Goal: Task Accomplishment & Management: Manage account settings

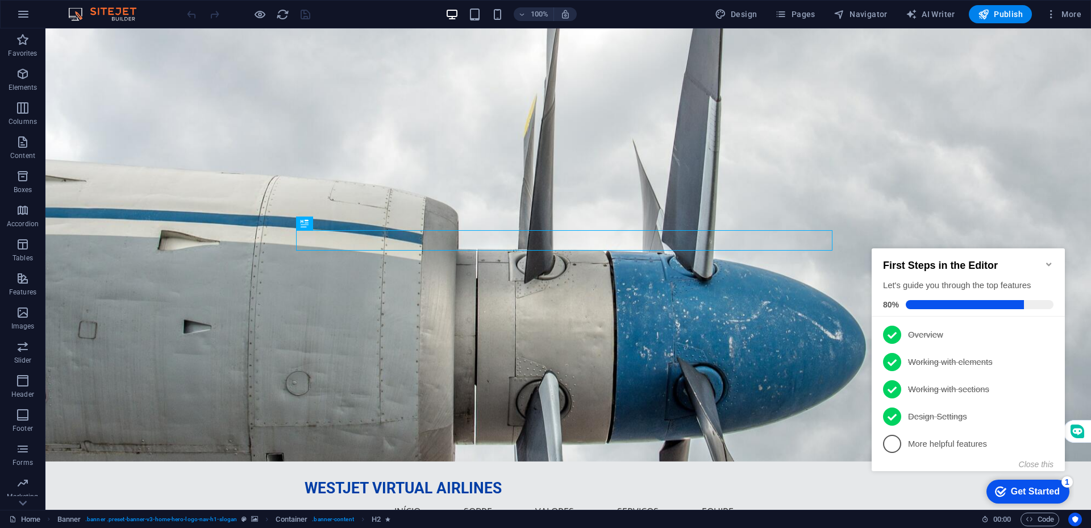
click at [1054, 257] on div "First Steps in the Editor Let's guide you through the top features 80%" at bounding box center [967, 282] width 193 height 68
click at [1047, 260] on icon "Minimize checklist" at bounding box center [1048, 264] width 9 height 9
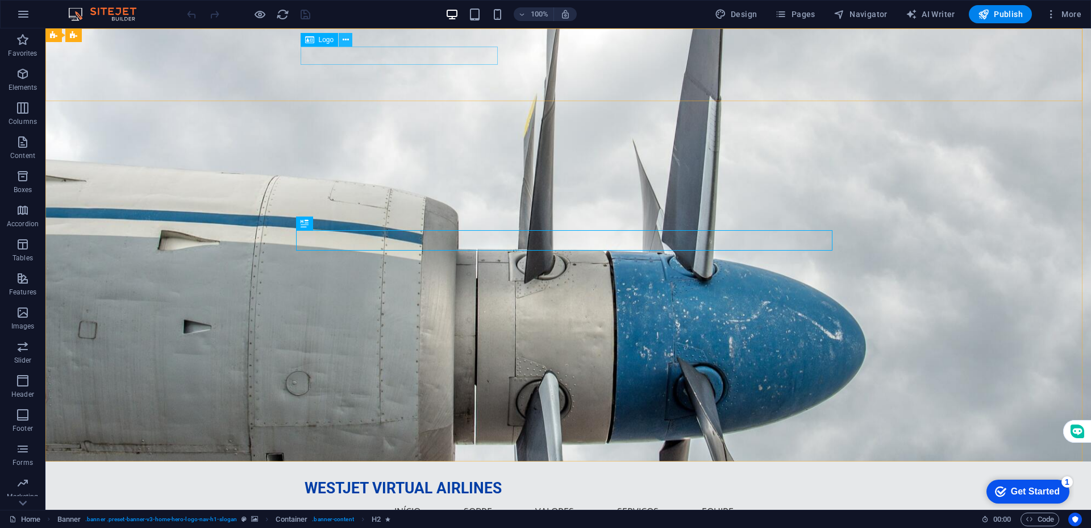
click at [339, 37] on button at bounding box center [346, 40] width 14 height 14
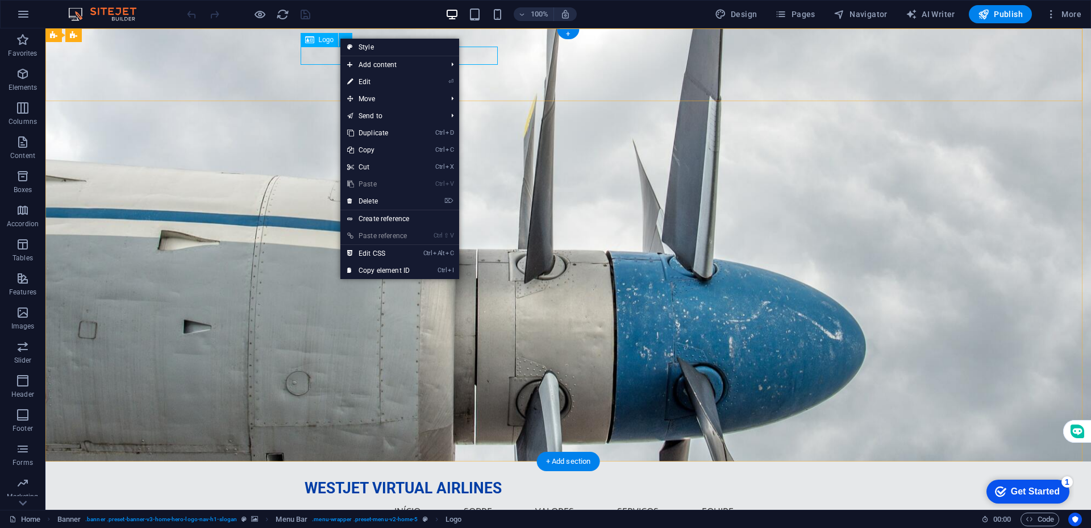
click at [322, 479] on div "WESTJET VIRTUAL AIRLINES" at bounding box center [567, 488] width 527 height 18
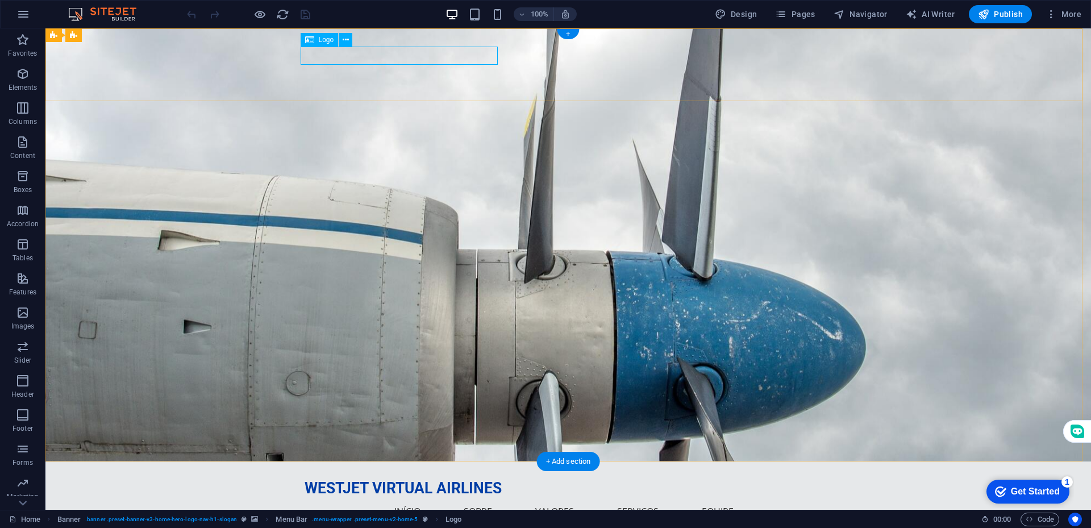
click at [371, 479] on div "WESTJET VIRTUAL AIRLINES" at bounding box center [567, 488] width 527 height 18
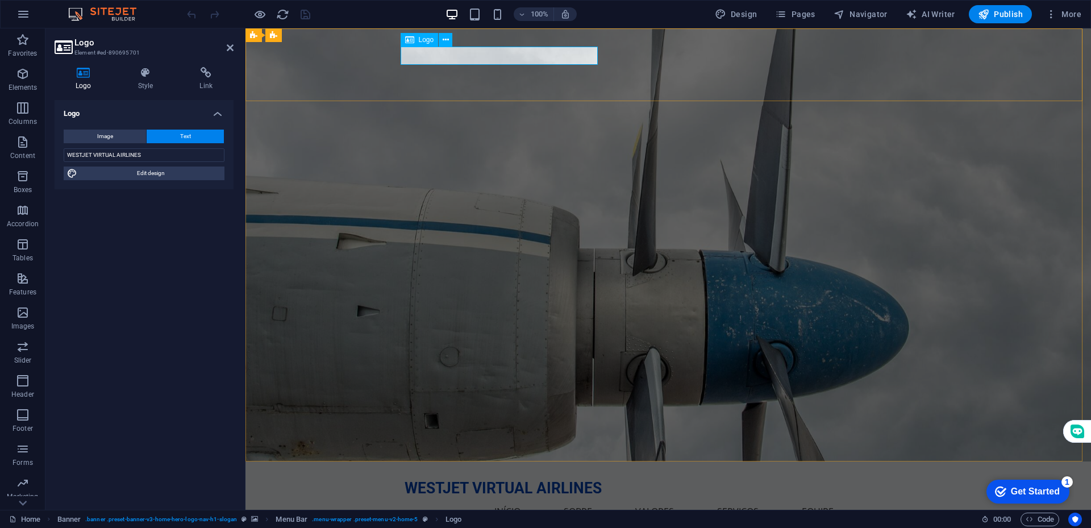
click at [479, 479] on div "WESTJET VIRTUAL AIRLINES" at bounding box center [667, 488] width 527 height 18
drag, startPoint x: 144, startPoint y: 151, endPoint x: 60, endPoint y: 155, distance: 83.6
click at [59, 154] on div "Image Text Drag files here, click to choose files or select files from Files or…" at bounding box center [144, 154] width 179 height 69
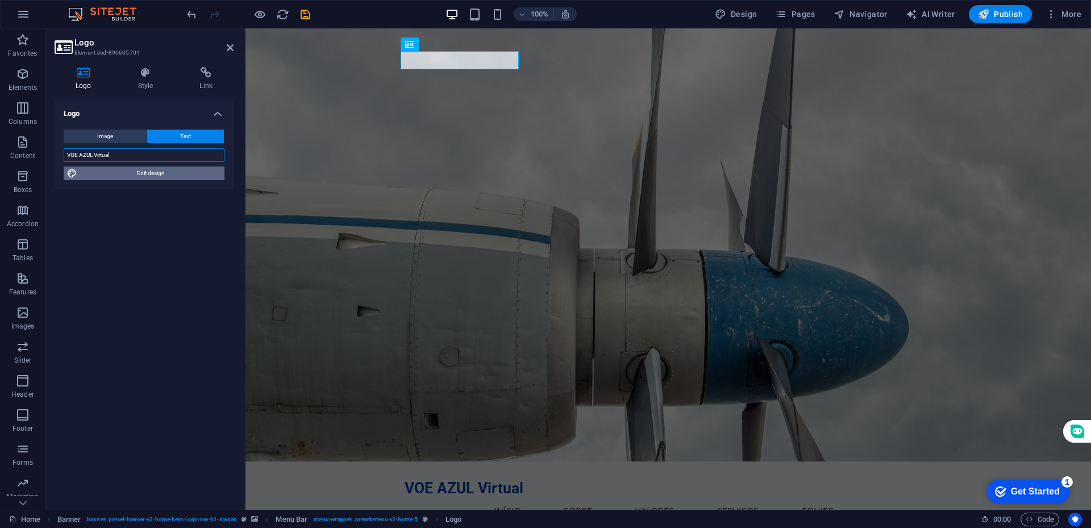
type input "VOE AZUL Virtual"
click at [120, 172] on span "Edit design" at bounding box center [151, 173] width 140 height 14
select select "rem"
select select "700"
select select "px"
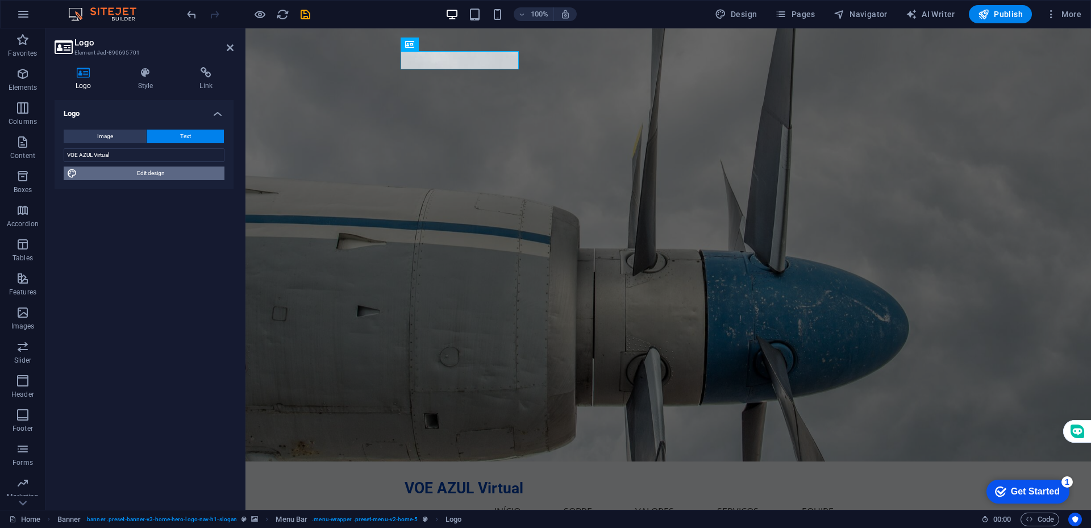
select select "rem"
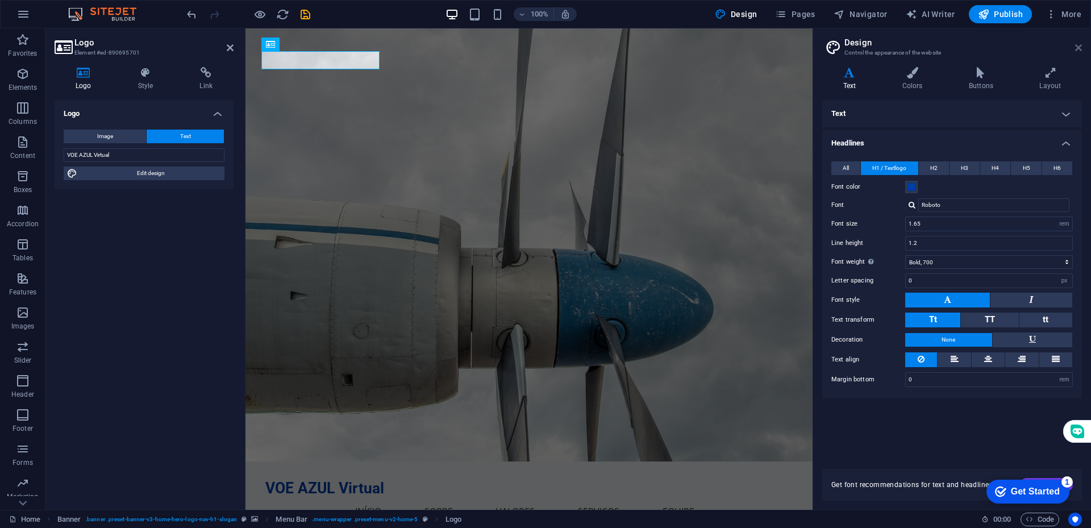
click at [1078, 52] on link at bounding box center [1078, 48] width 7 height 10
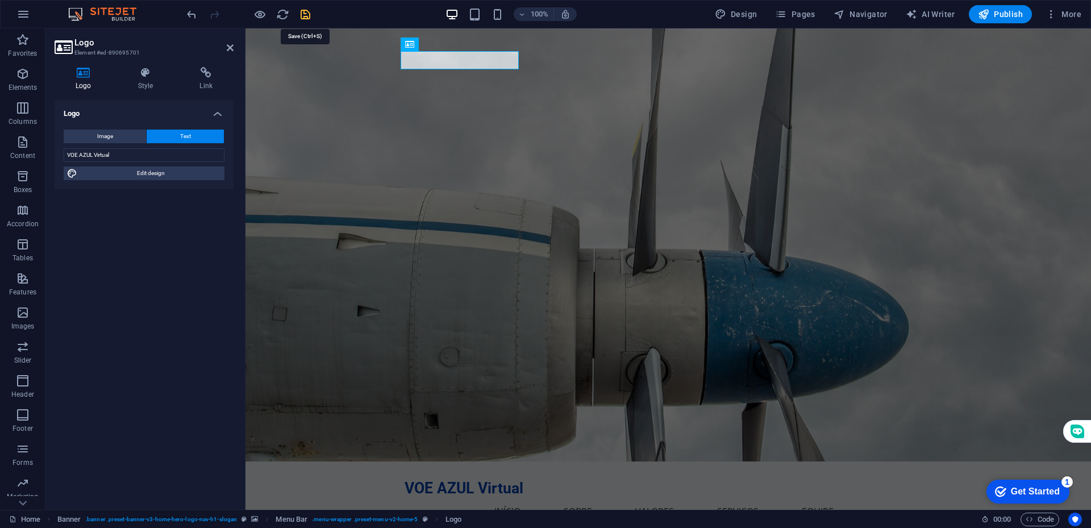
click at [303, 9] on icon "save" at bounding box center [305, 14] width 13 height 13
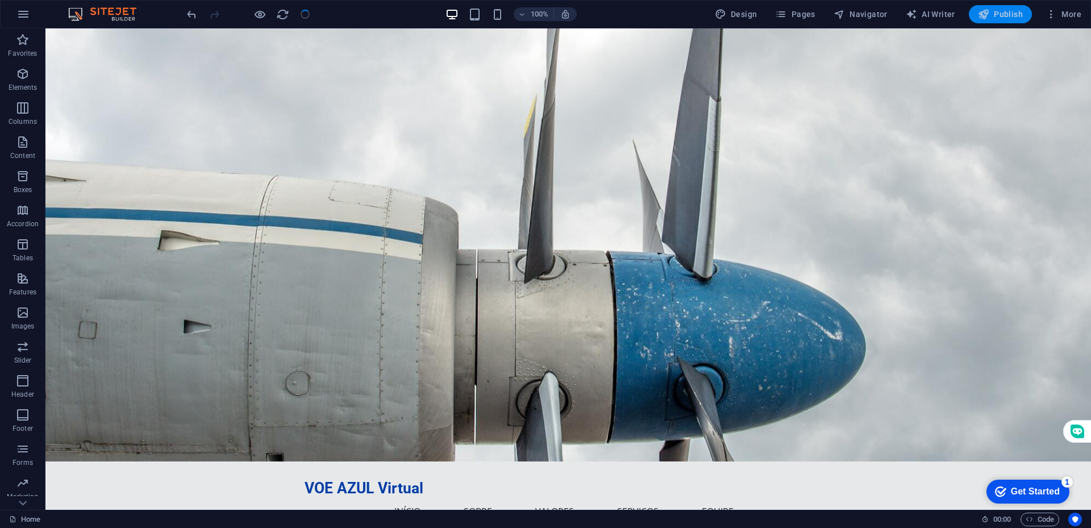
click at [985, 15] on icon "button" at bounding box center [983, 14] width 11 height 11
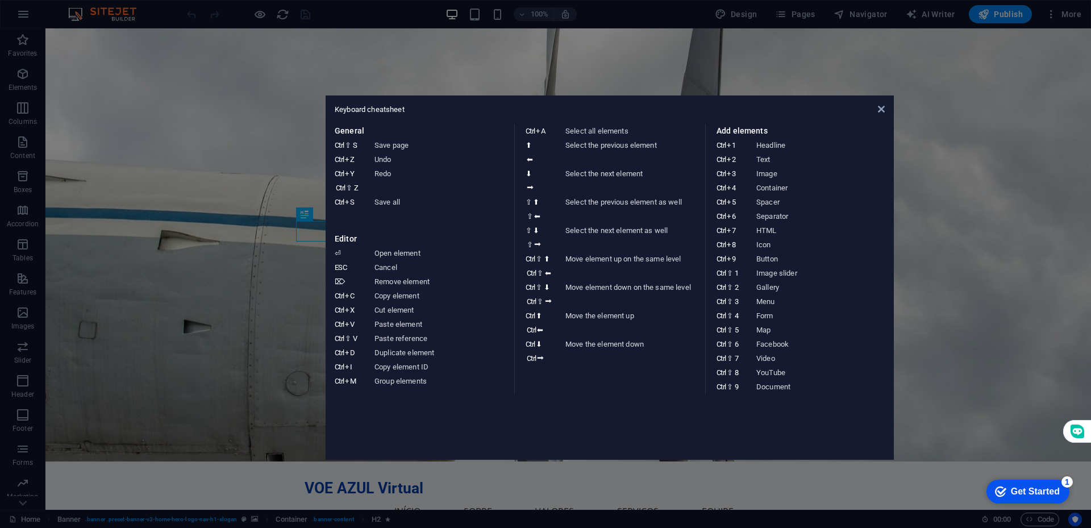
drag, startPoint x: 511, startPoint y: 93, endPoint x: 615, endPoint y: 136, distance: 112.0
click at [576, 107] on div "Keyboard cheatsheet" at bounding box center [610, 110] width 550 height 10
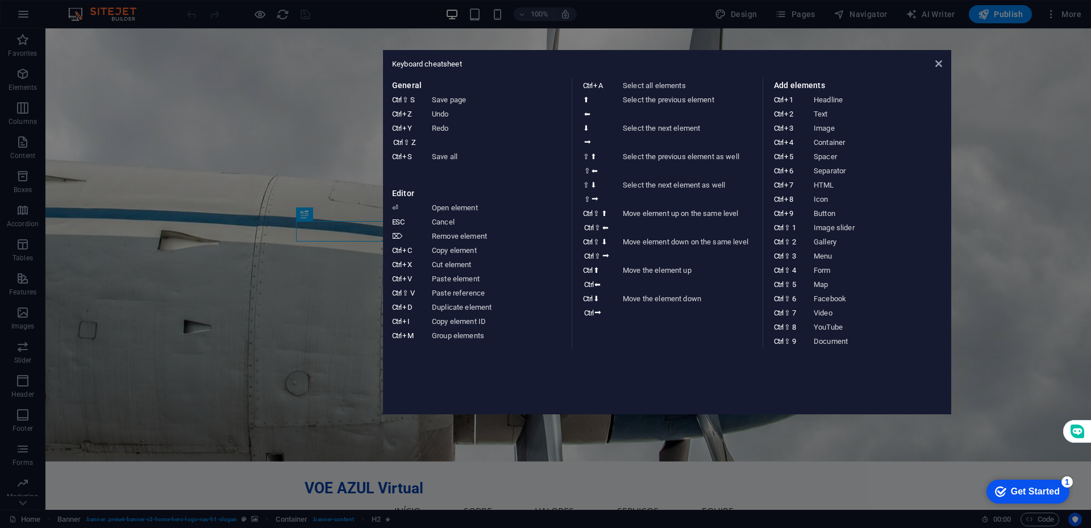
drag, startPoint x: 508, startPoint y: 108, endPoint x: 565, endPoint y: 64, distance: 72.4
click at [565, 64] on div "Keyboard cheatsheet" at bounding box center [667, 64] width 550 height 10
click at [936, 63] on icon at bounding box center [938, 63] width 7 height 9
